Goal: Transaction & Acquisition: Purchase product/service

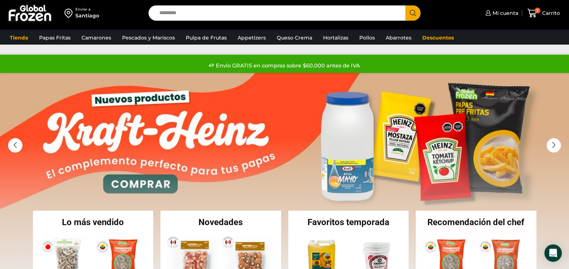
click at [212, 13] on input "Search input" at bounding box center [279, 12] width 246 height 15
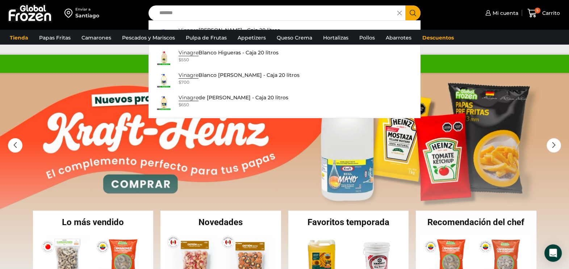
type input "*******"
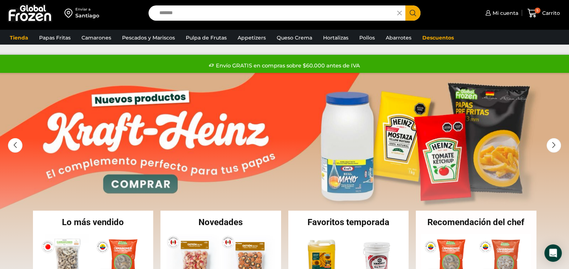
click at [410, 18] on button "Search" at bounding box center [412, 12] width 15 height 15
click at [415, 15] on icon "Search button" at bounding box center [413, 13] width 7 height 7
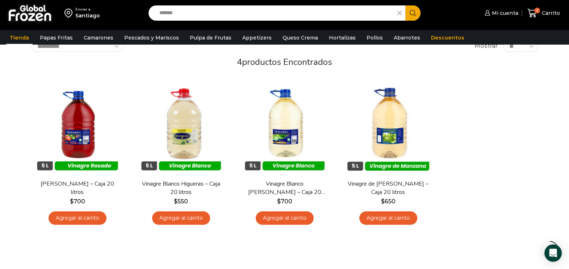
scroll to position [50, 0]
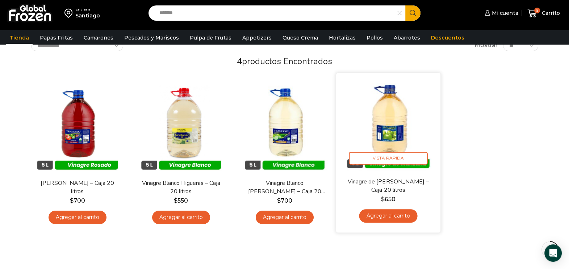
click at [401, 129] on img at bounding box center [388, 125] width 93 height 93
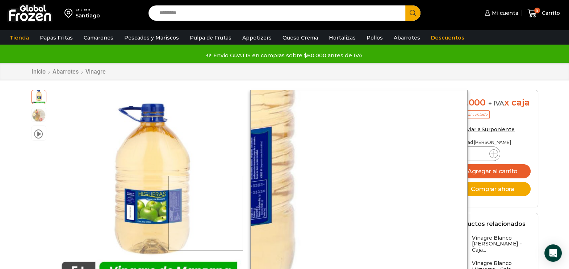
scroll to position [24, 0]
